Goal: Book appointment/travel/reservation

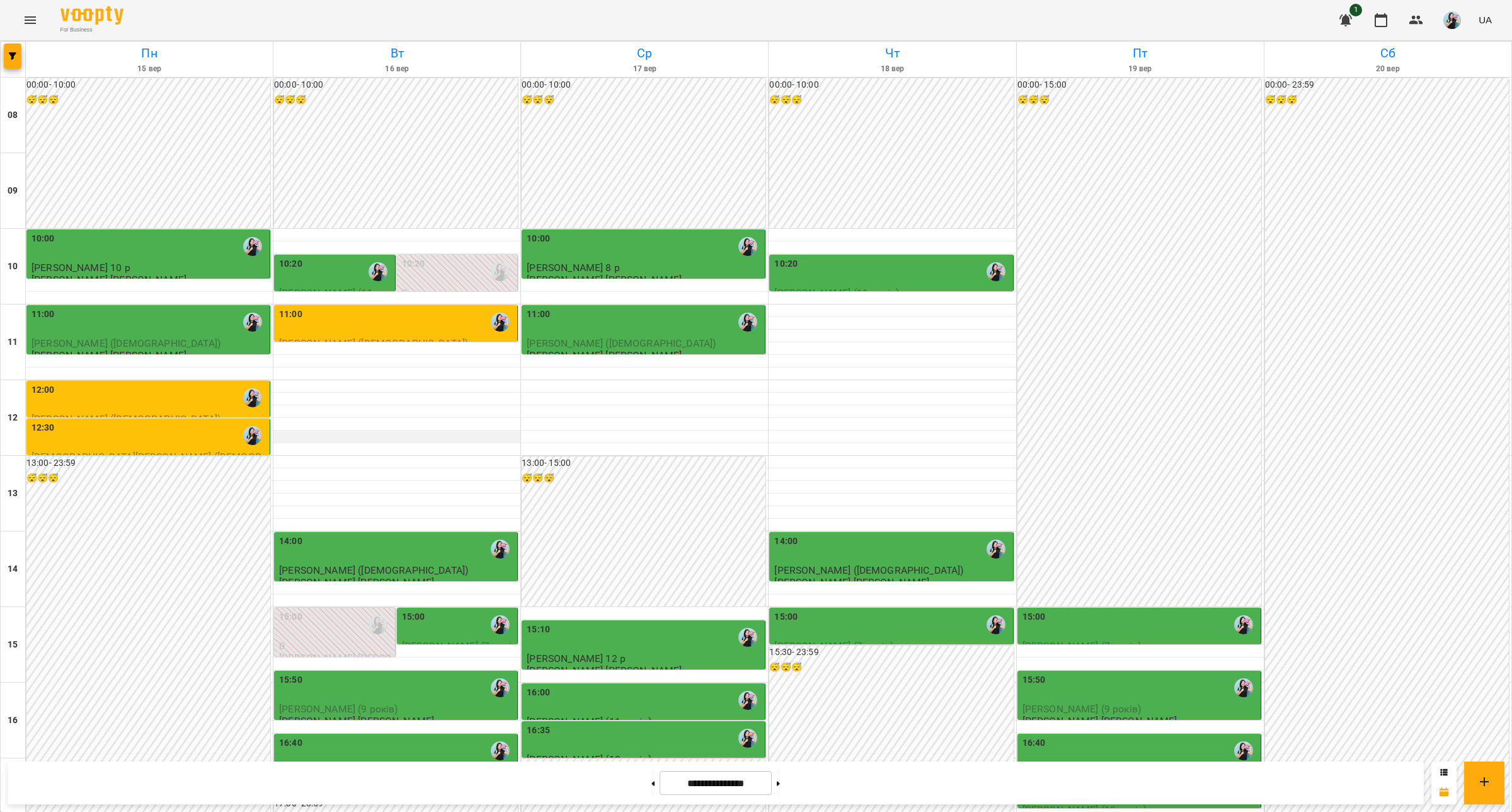
scroll to position [109, 0]
click at [366, 308] on div "11:00" at bounding box center [397, 322] width 236 height 29
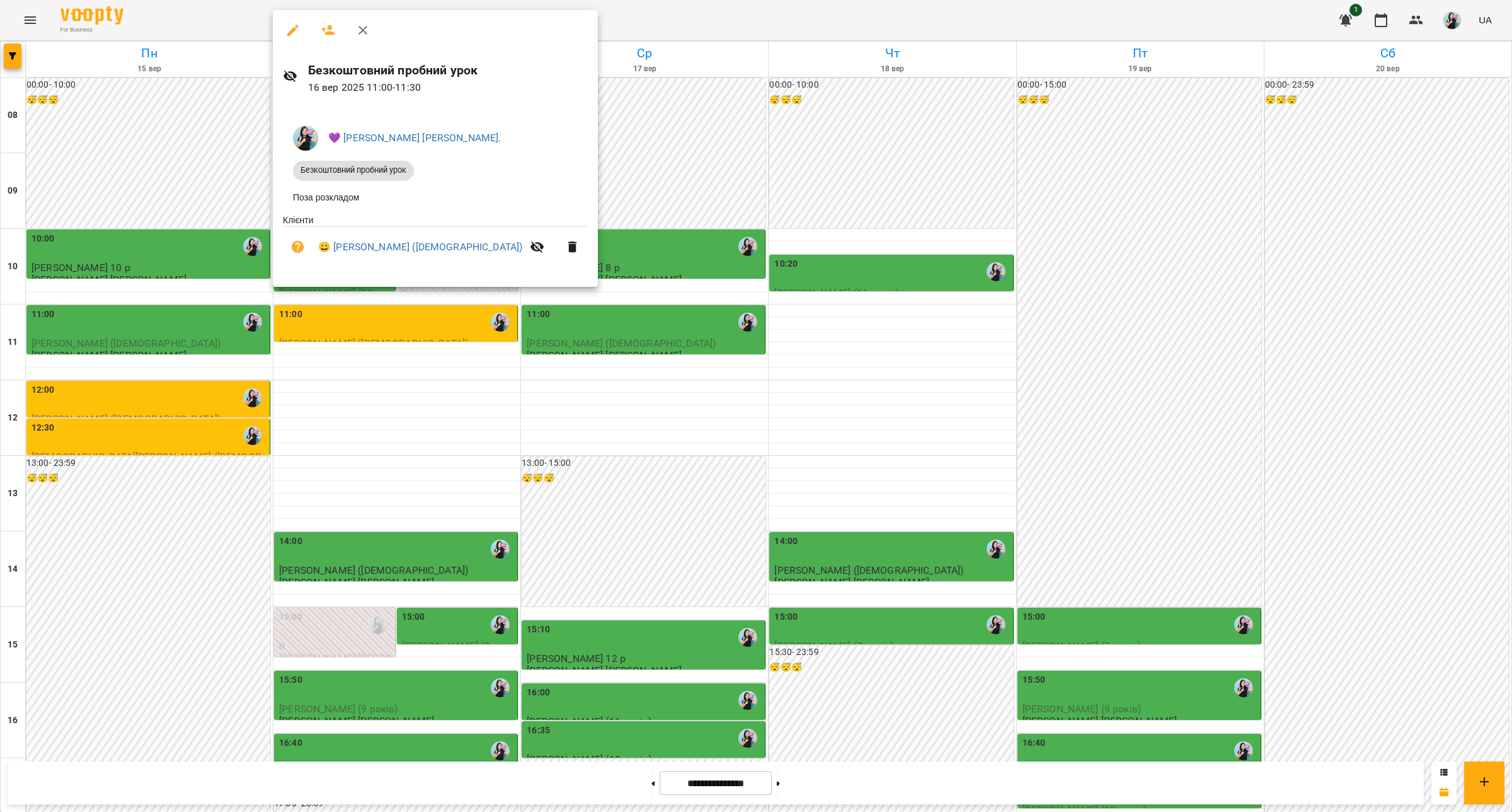
click at [636, 790] on div at bounding box center [756, 406] width 1512 height 812
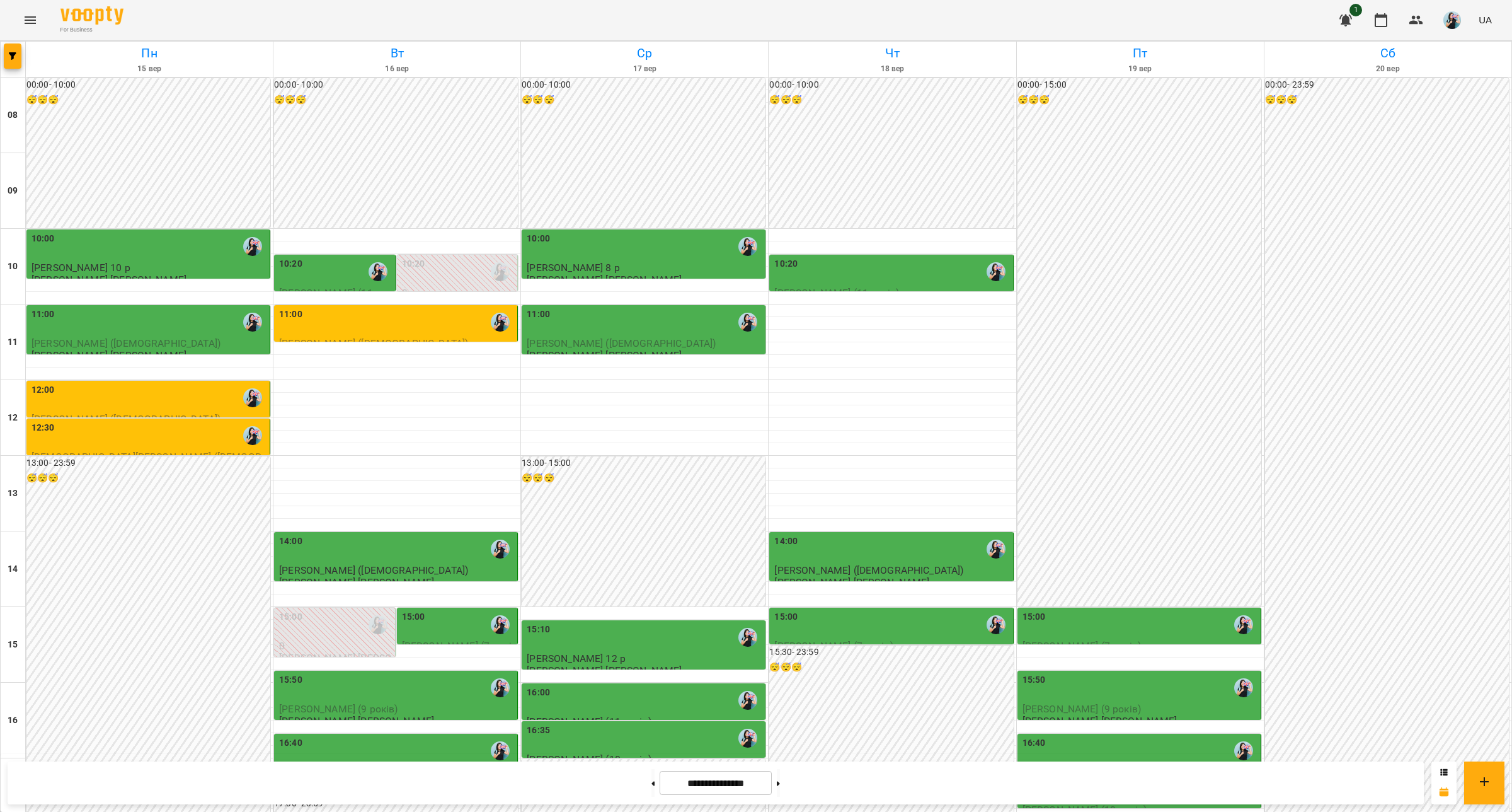
click at [651, 790] on button at bounding box center [652, 783] width 3 height 27
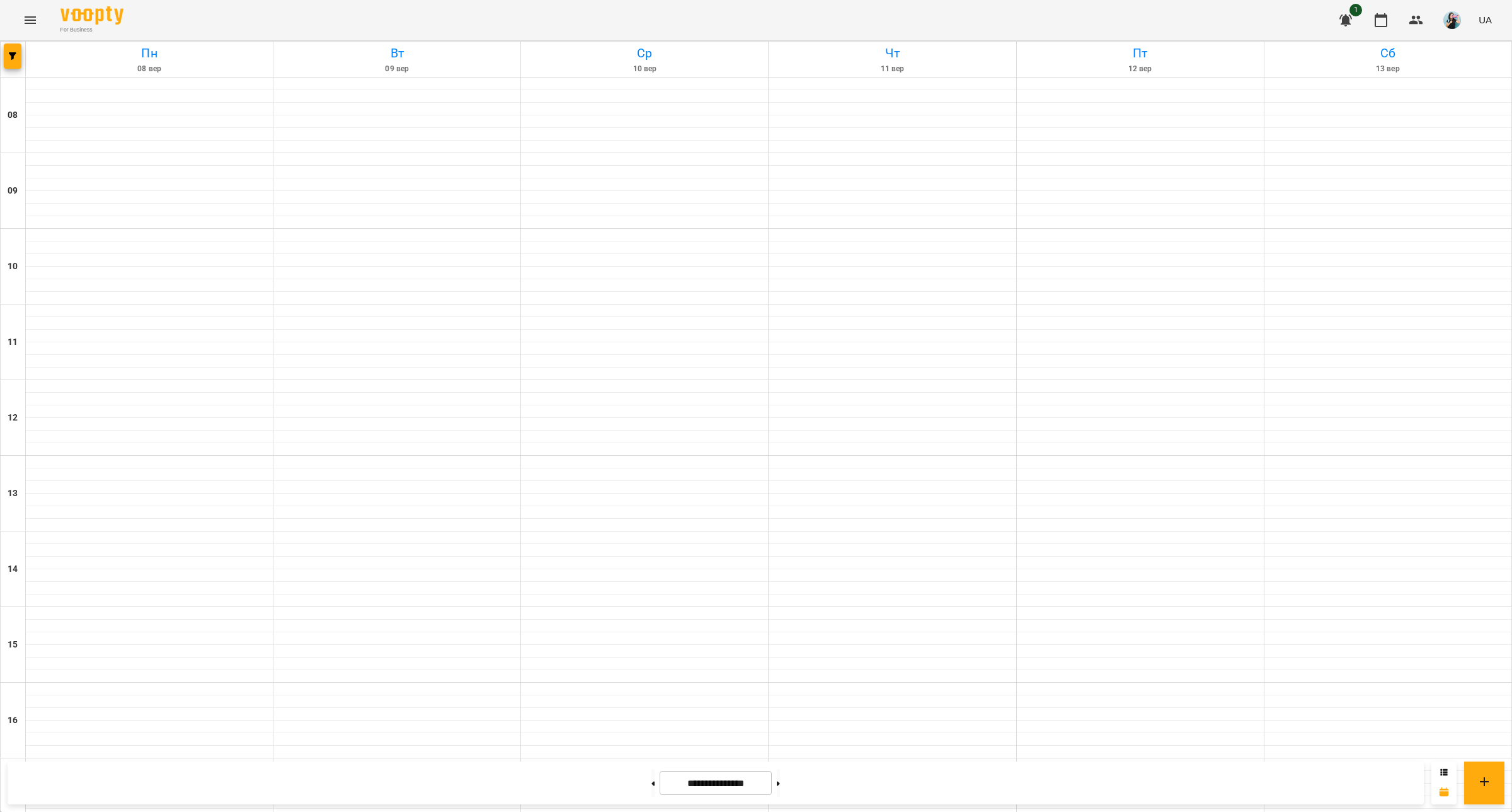
click at [651, 790] on button at bounding box center [652, 783] width 3 height 27
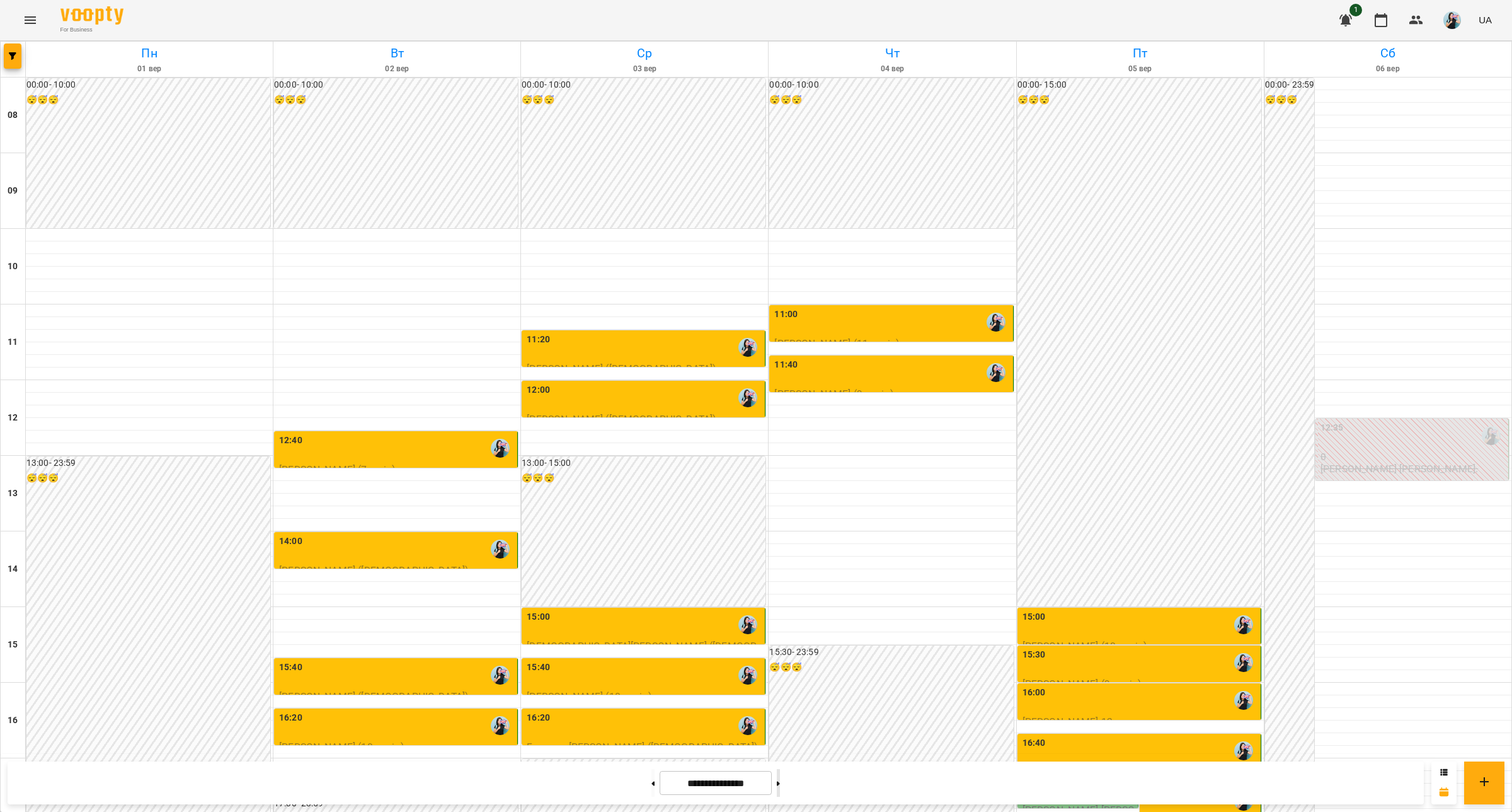
click at [780, 788] on button at bounding box center [778, 783] width 3 height 27
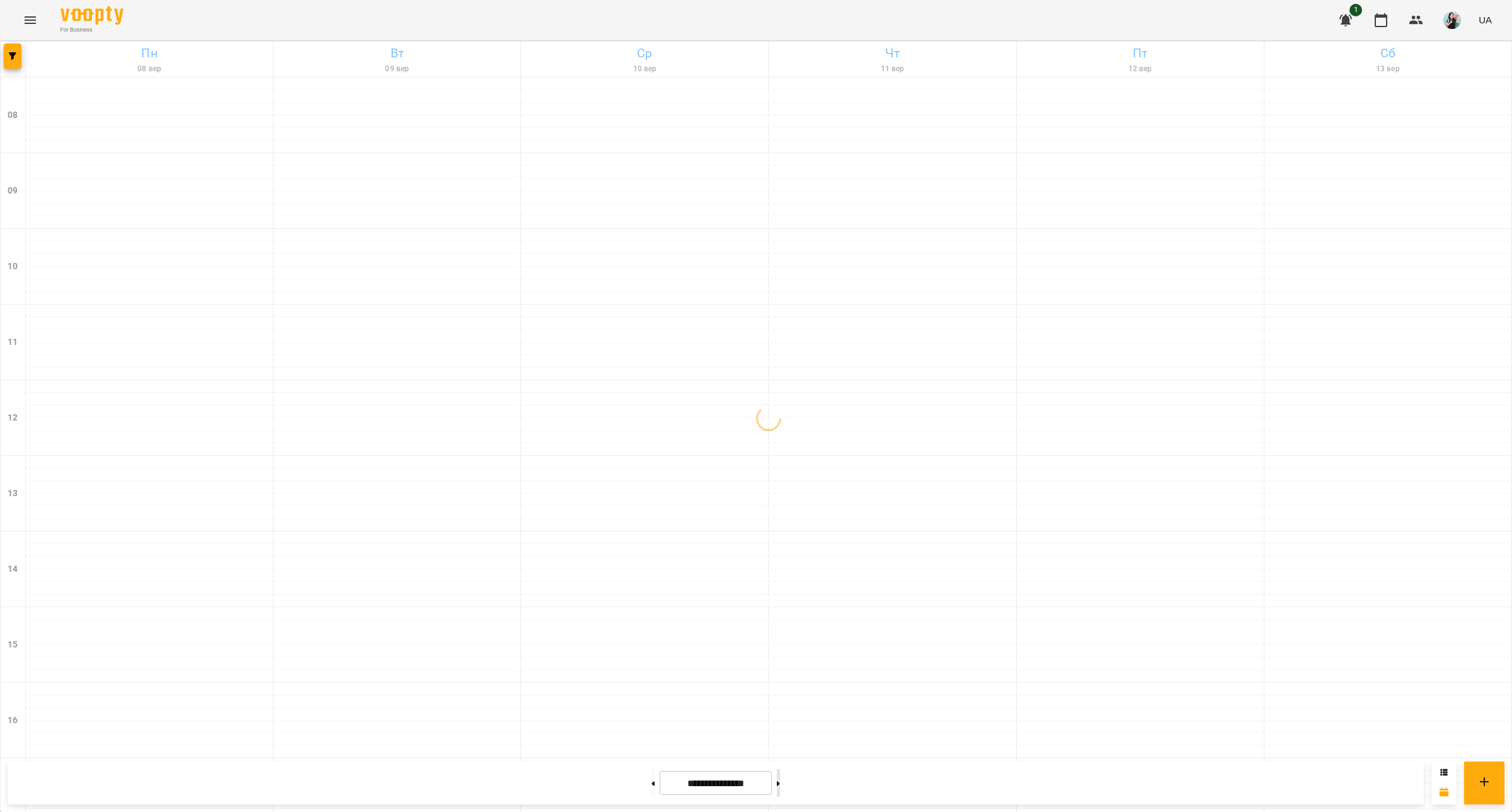
click at [780, 788] on button at bounding box center [778, 783] width 3 height 27
type input "**********"
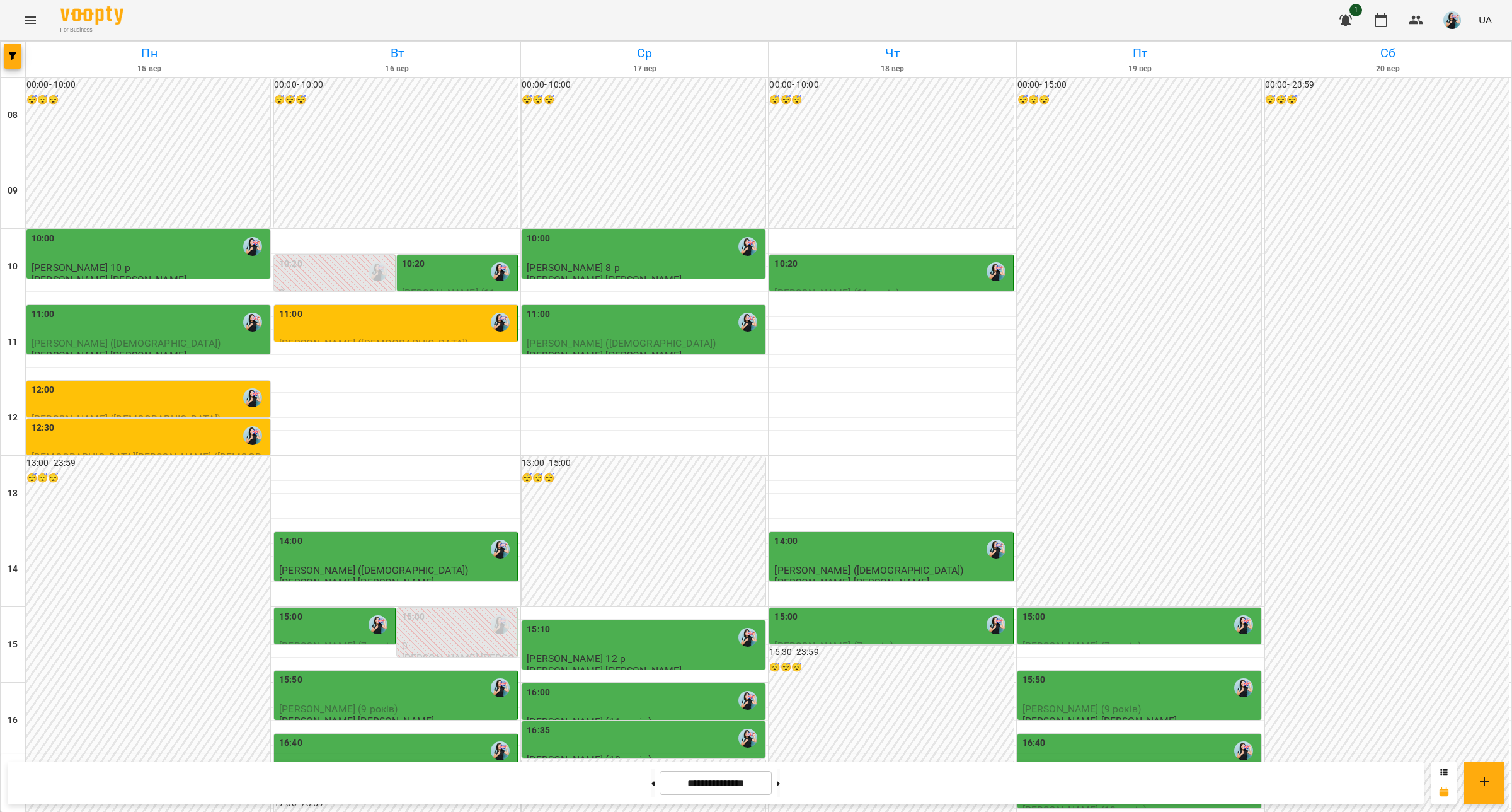
click at [419, 257] on div "10:20" at bounding box center [413, 271] width 23 height 29
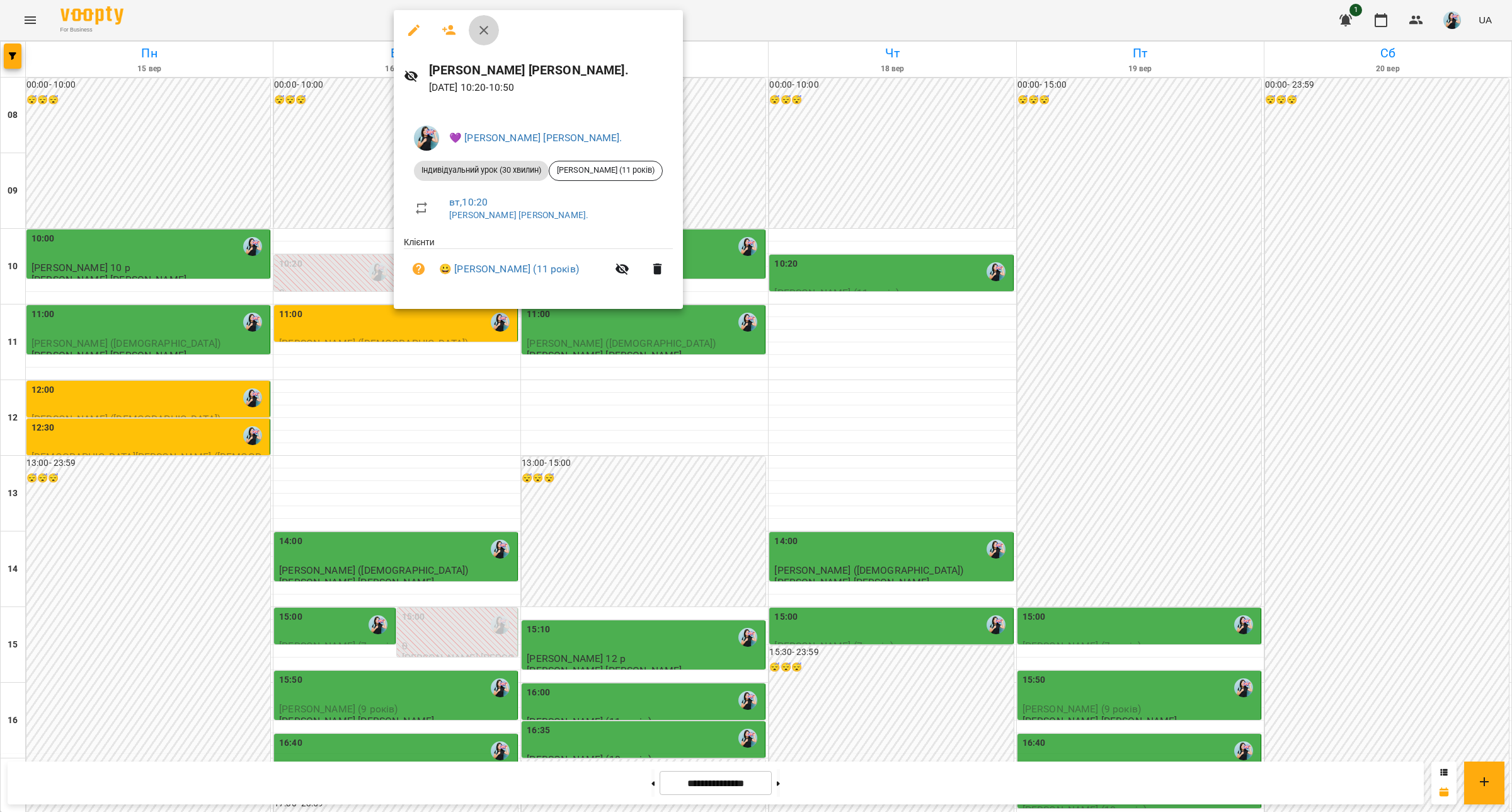
click at [485, 26] on icon "button" at bounding box center [484, 30] width 15 height 15
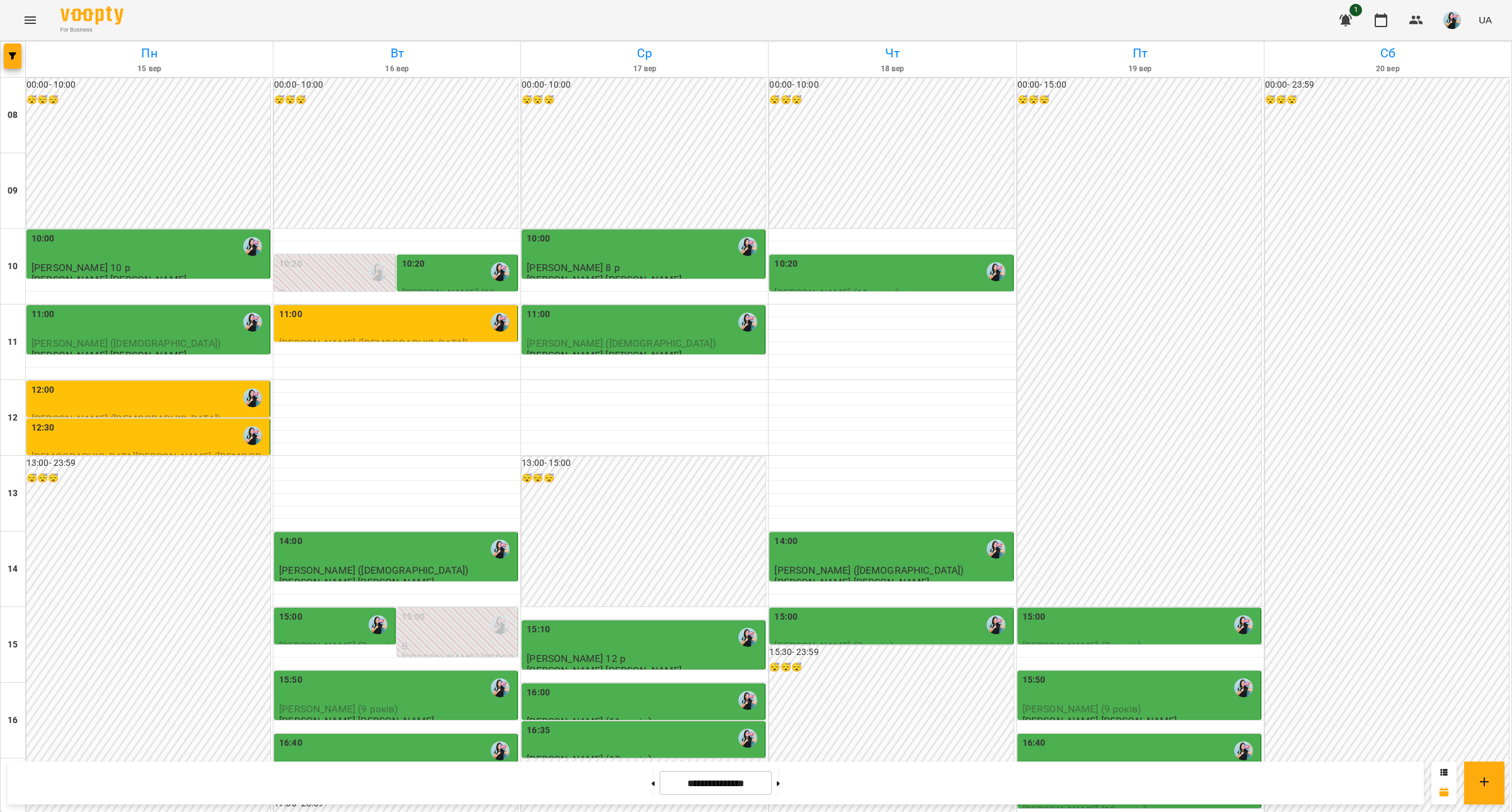
click at [408, 308] on div "11:00" at bounding box center [397, 322] width 236 height 29
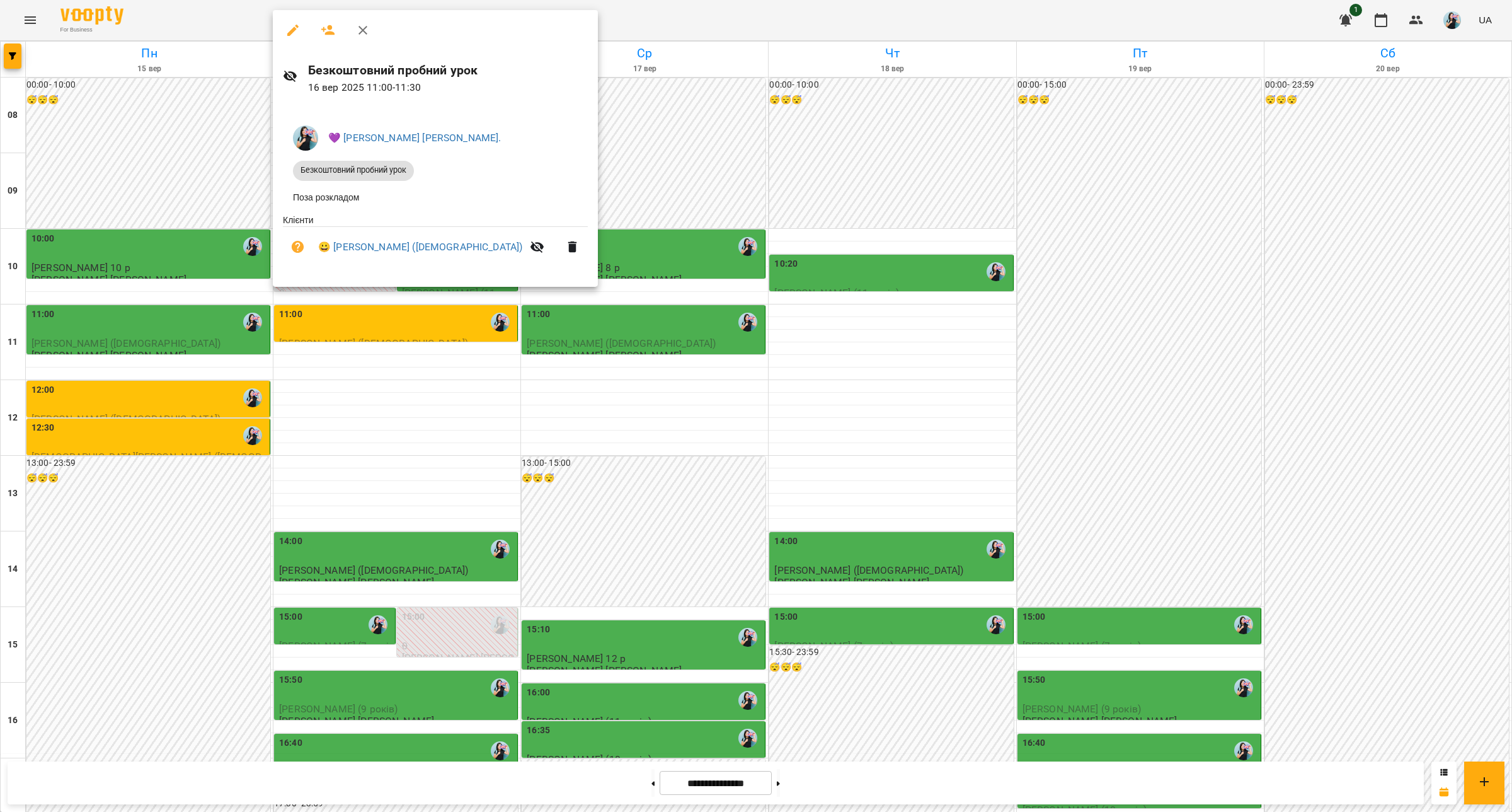
click at [726, 21] on div at bounding box center [756, 406] width 1512 height 812
